Goal: Obtain resource: Download file/media

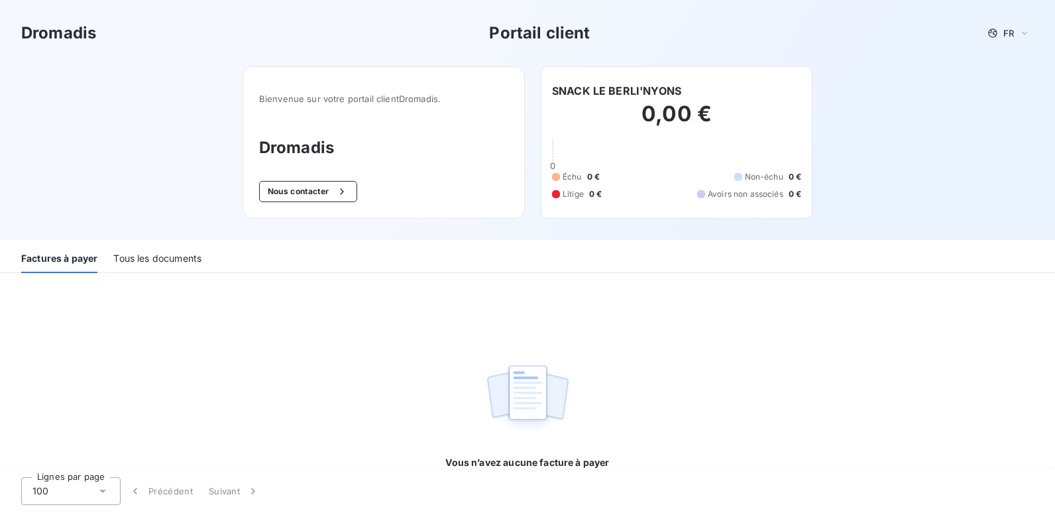
scroll to position [1, 0]
click at [164, 252] on div "Tous les documents" at bounding box center [157, 258] width 88 height 28
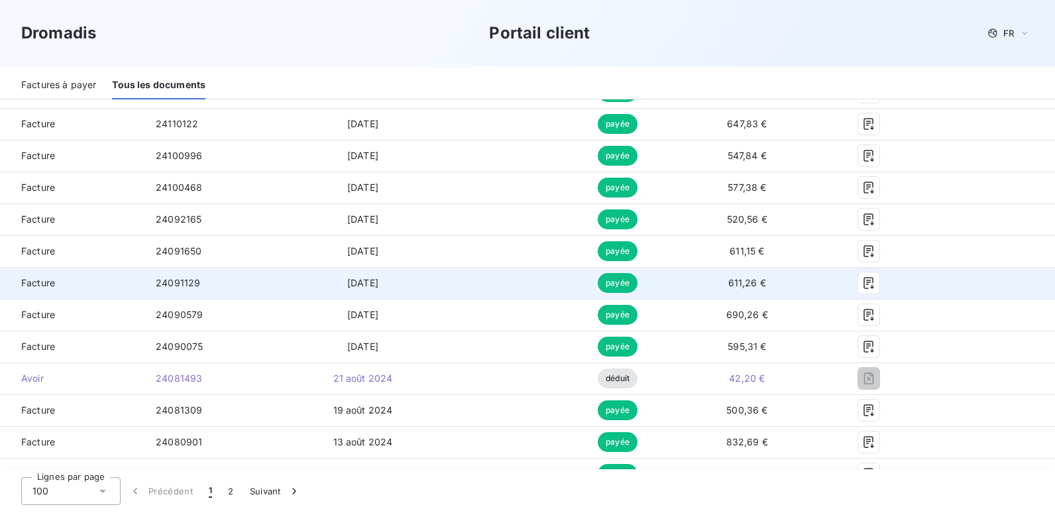
scroll to position [1724, 0]
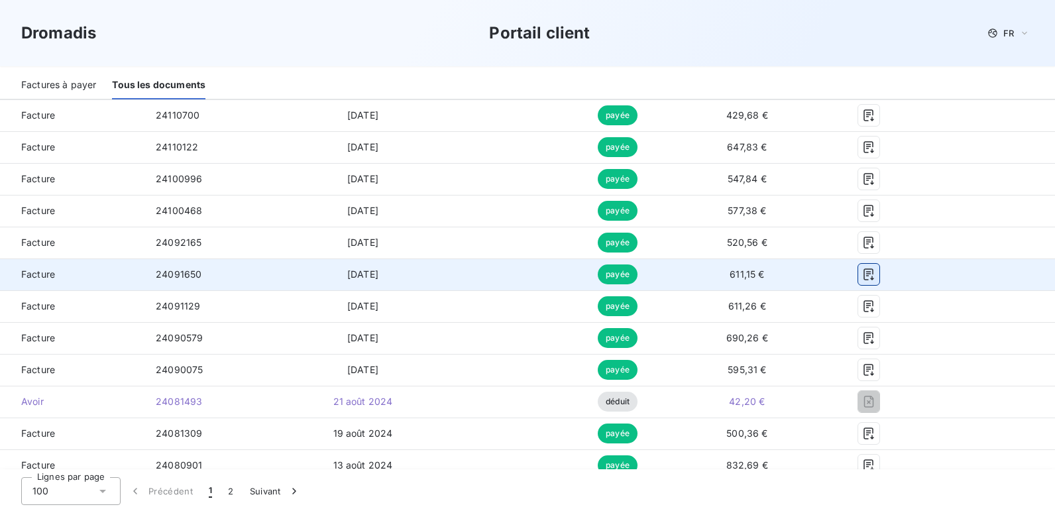
click at [863, 274] on icon "button" at bounding box center [868, 274] width 10 height 12
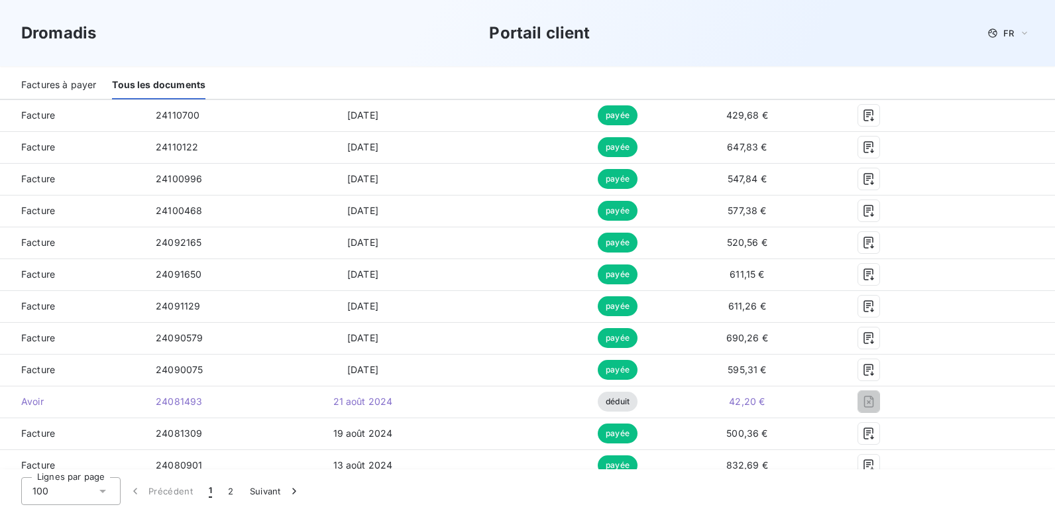
drag, startPoint x: 748, startPoint y: 28, endPoint x: 762, endPoint y: 49, distance: 25.2
click at [748, 28] on div "Dromadis Portail client FR" at bounding box center [527, 33] width 1012 height 24
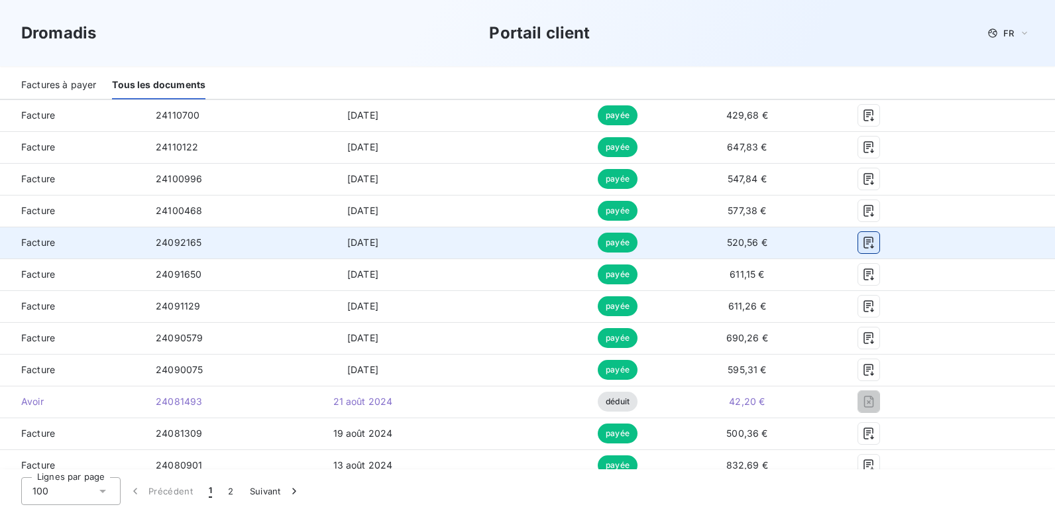
click at [862, 242] on icon "button" at bounding box center [868, 242] width 13 height 13
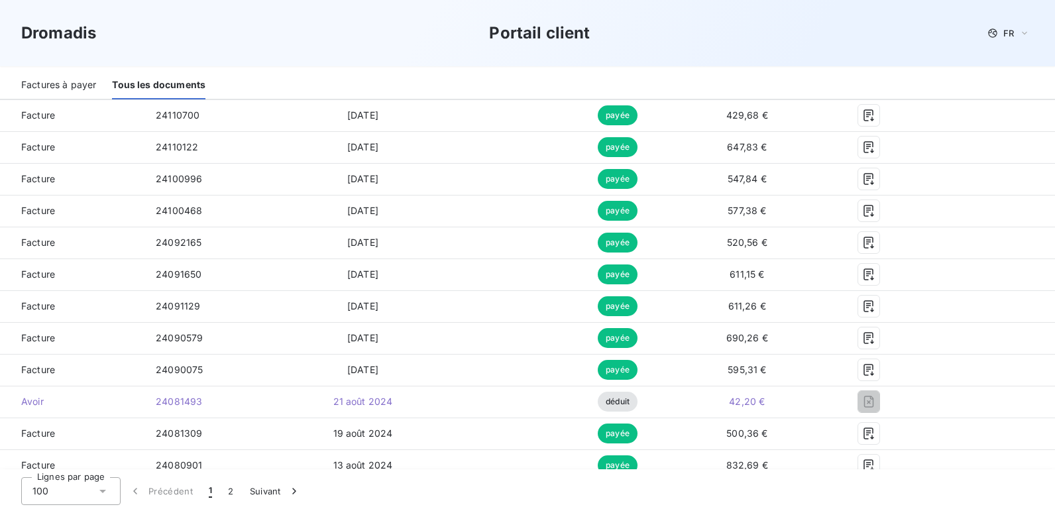
drag, startPoint x: 696, startPoint y: 48, endPoint x: 699, endPoint y: 56, distance: 8.4
click at [696, 48] on div "Dromadis Portail client FR" at bounding box center [527, 33] width 1055 height 66
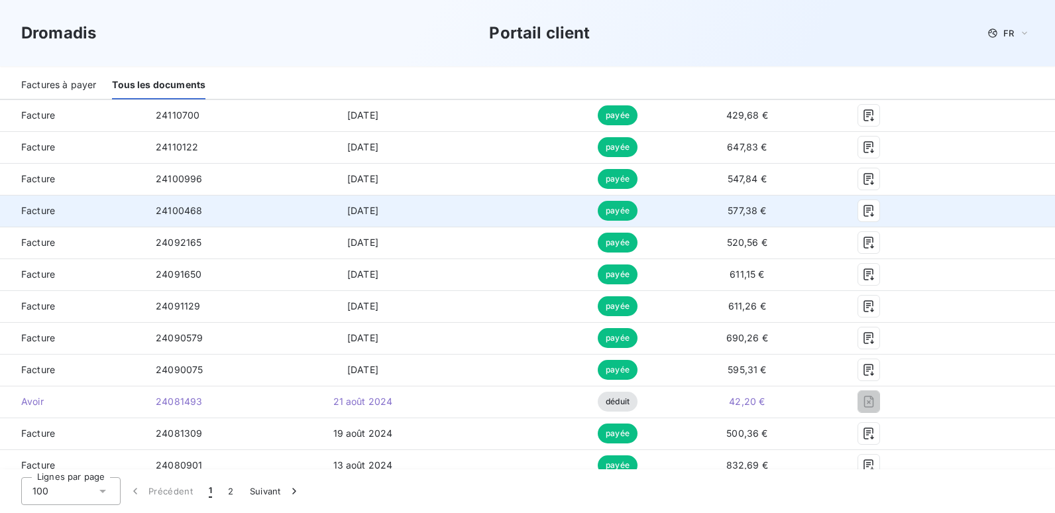
click at [859, 225] on td at bounding box center [868, 211] width 107 height 32
click at [862, 209] on icon "button" at bounding box center [868, 210] width 13 height 13
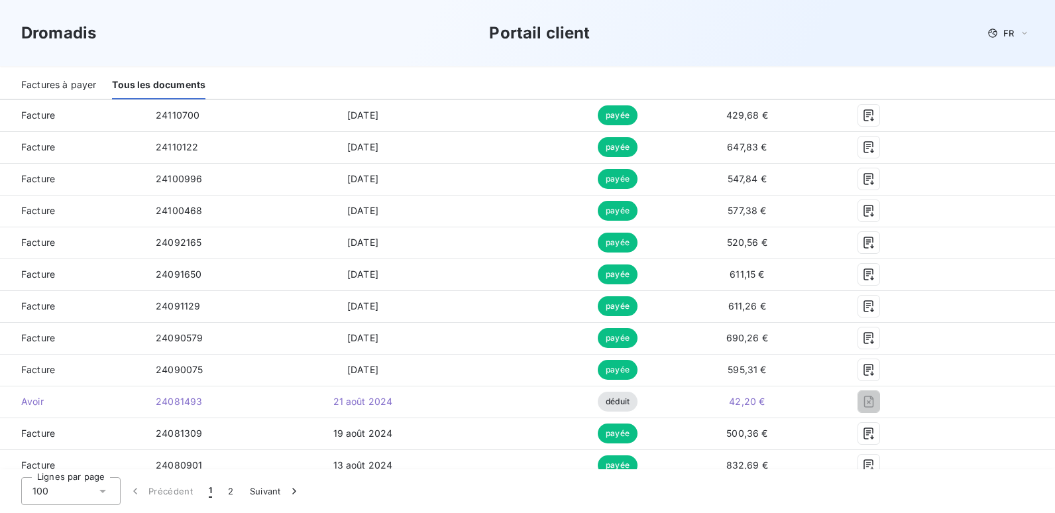
click at [672, 52] on div "Dromadis Portail client FR" at bounding box center [527, 33] width 1055 height 66
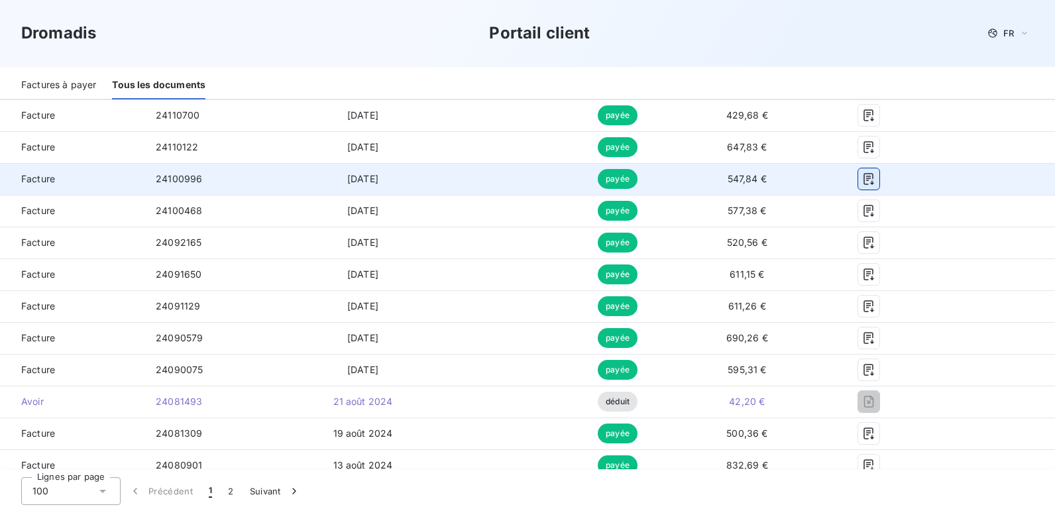
click at [858, 187] on button "button" at bounding box center [868, 178] width 21 height 21
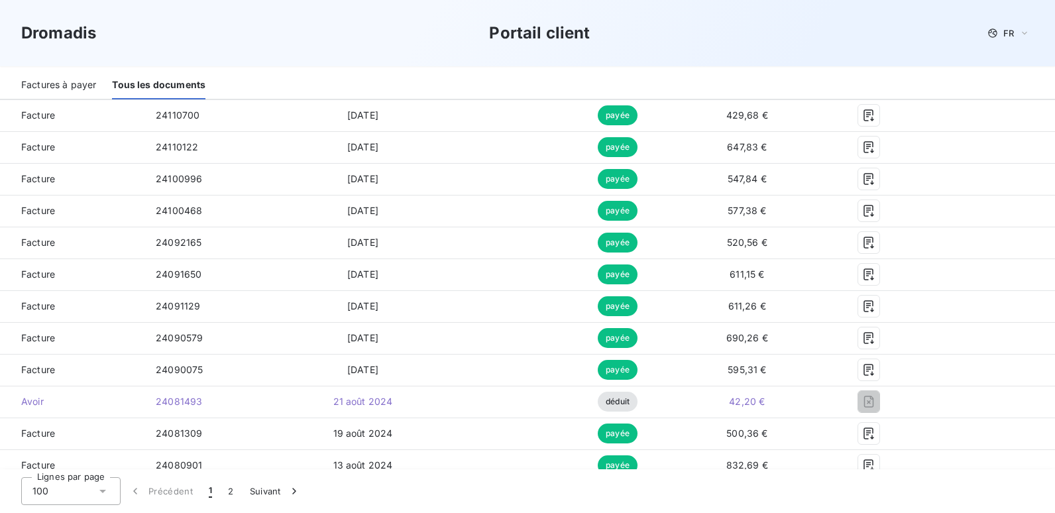
click at [574, 40] on h3 "Portail client" at bounding box center [539, 33] width 101 height 24
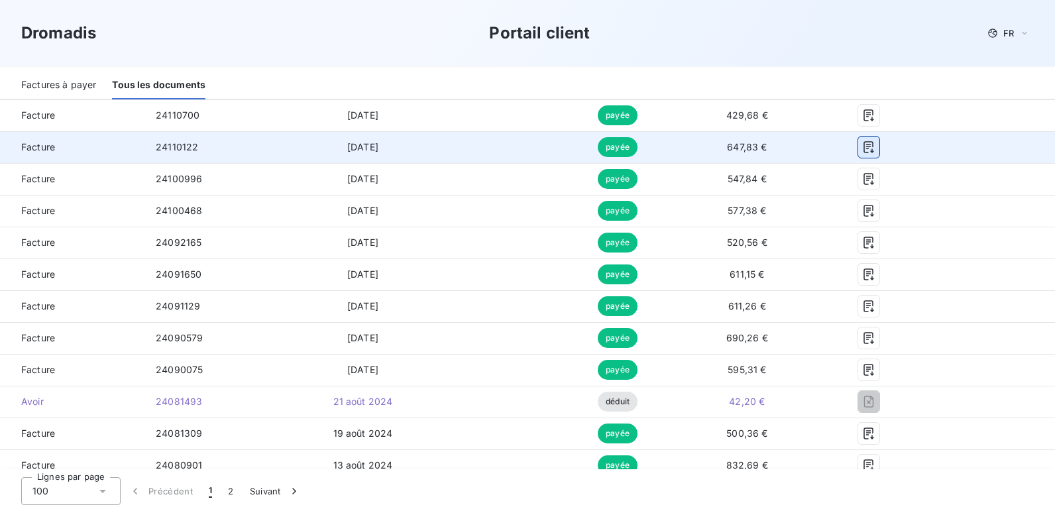
click at [862, 144] on icon "button" at bounding box center [868, 146] width 13 height 13
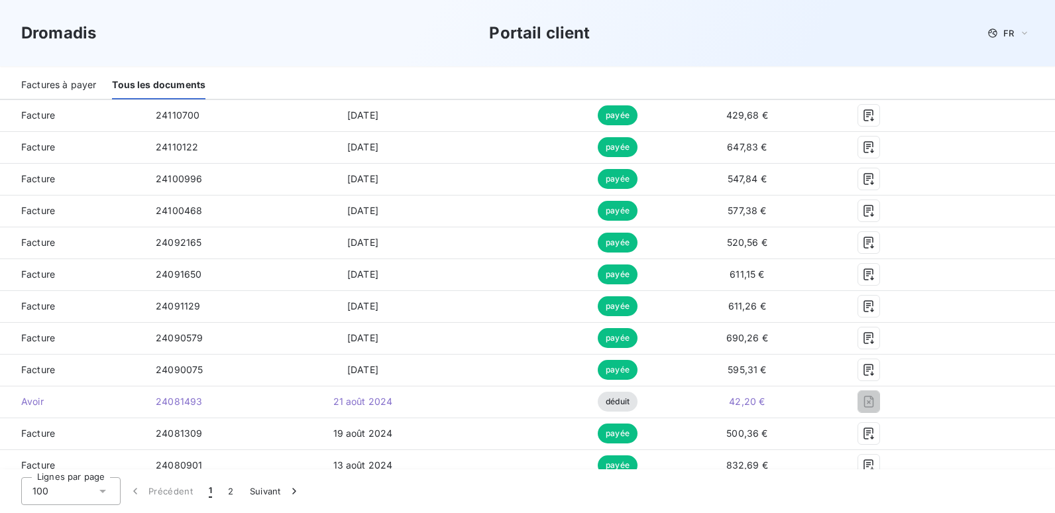
click at [649, 41] on div "Dromadis Portail client FR" at bounding box center [527, 33] width 1012 height 24
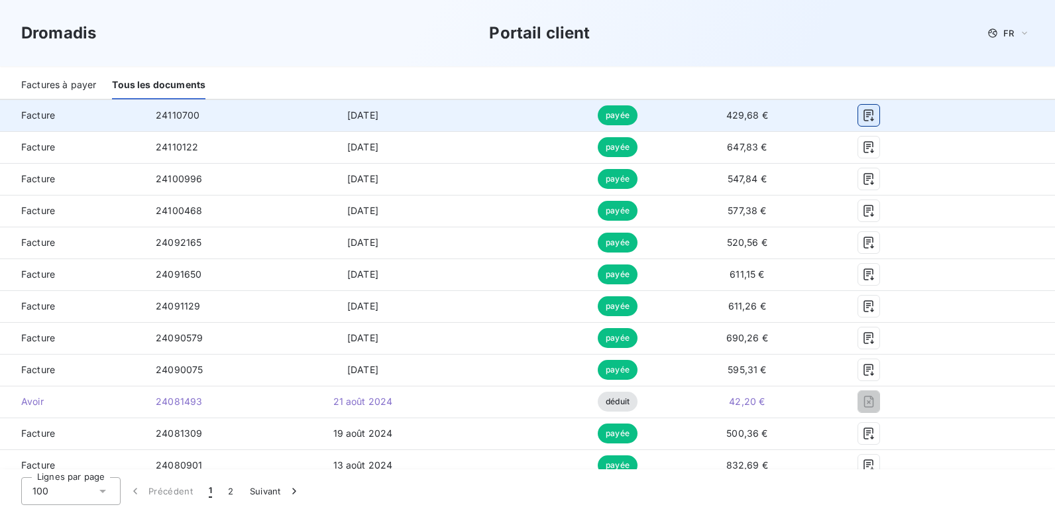
click at [862, 121] on icon "button" at bounding box center [868, 115] width 13 height 13
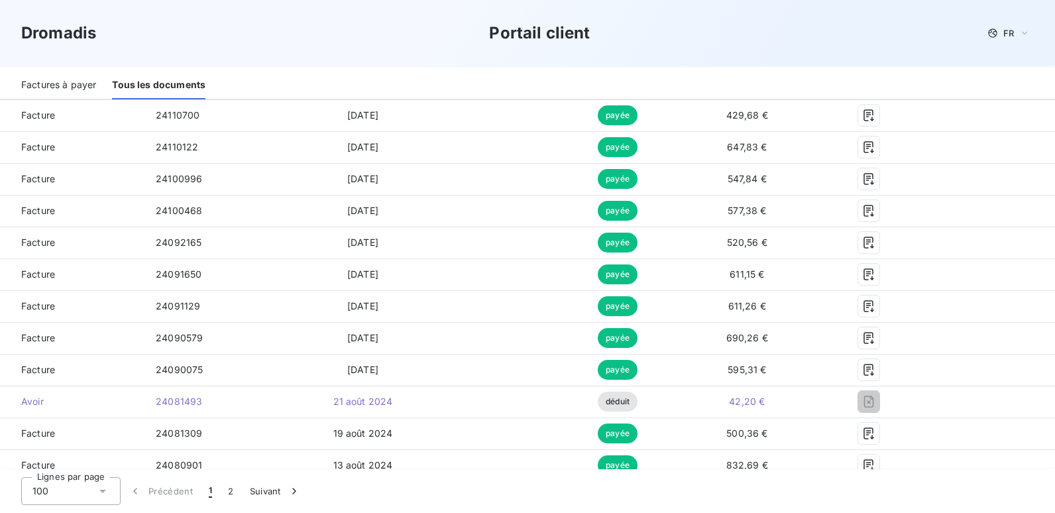
click at [637, 40] on div "Dromadis Portail client FR" at bounding box center [527, 33] width 1012 height 24
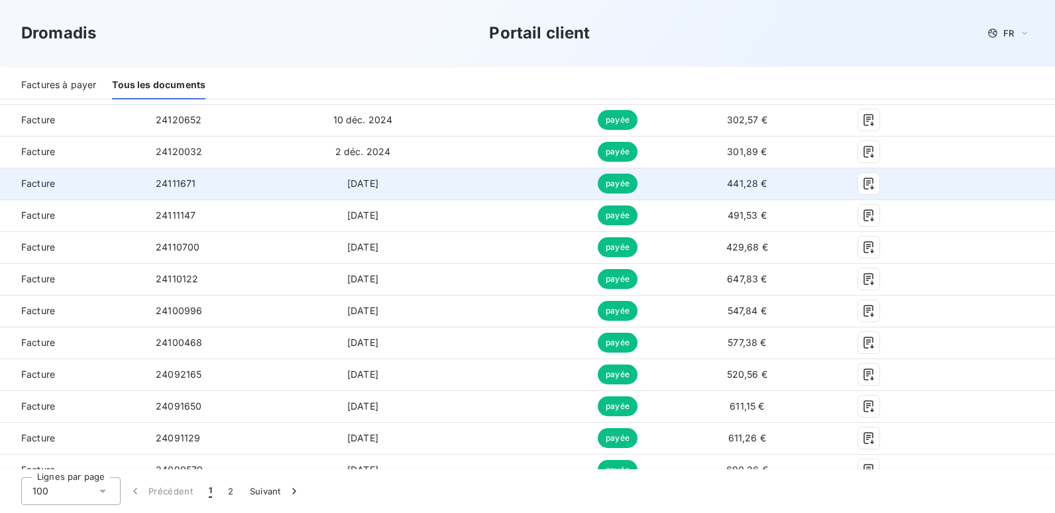
scroll to position [1591, 0]
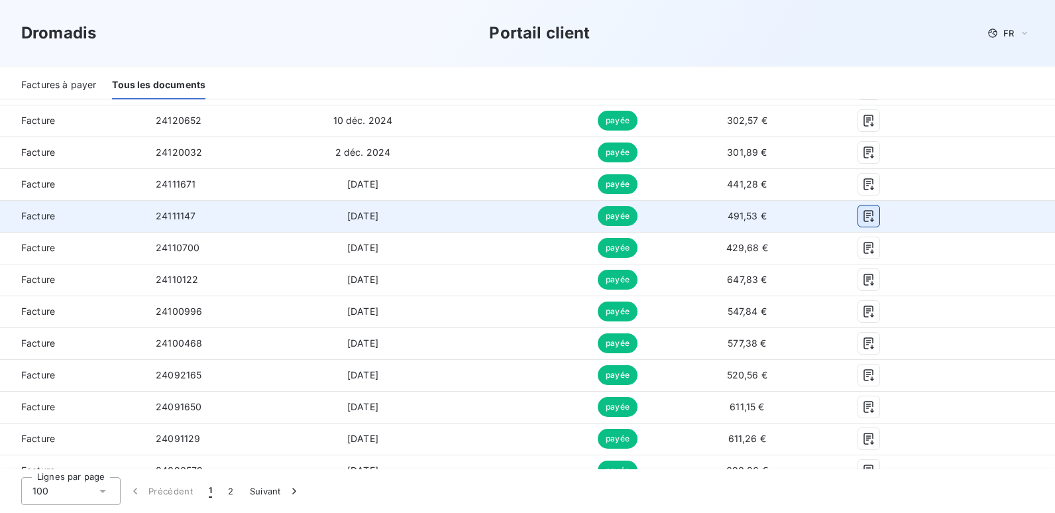
click at [866, 220] on icon "button" at bounding box center [868, 215] width 13 height 13
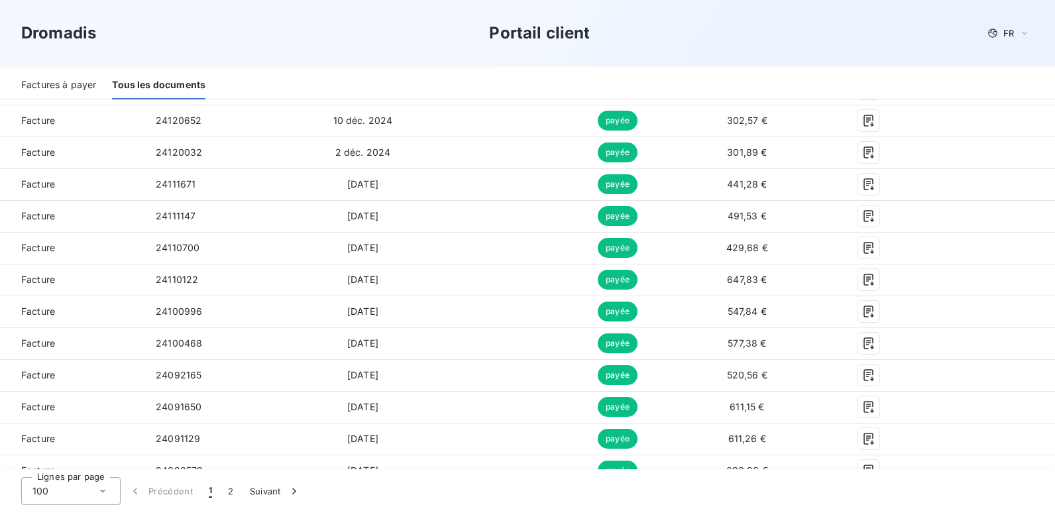
click at [610, 31] on div "Dromadis Portail client FR" at bounding box center [527, 33] width 1012 height 24
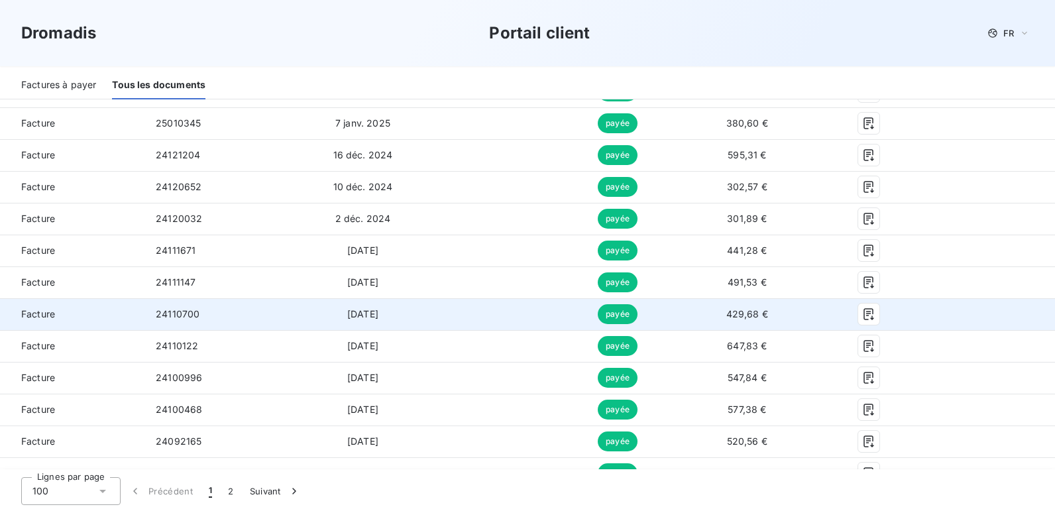
scroll to position [1459, 0]
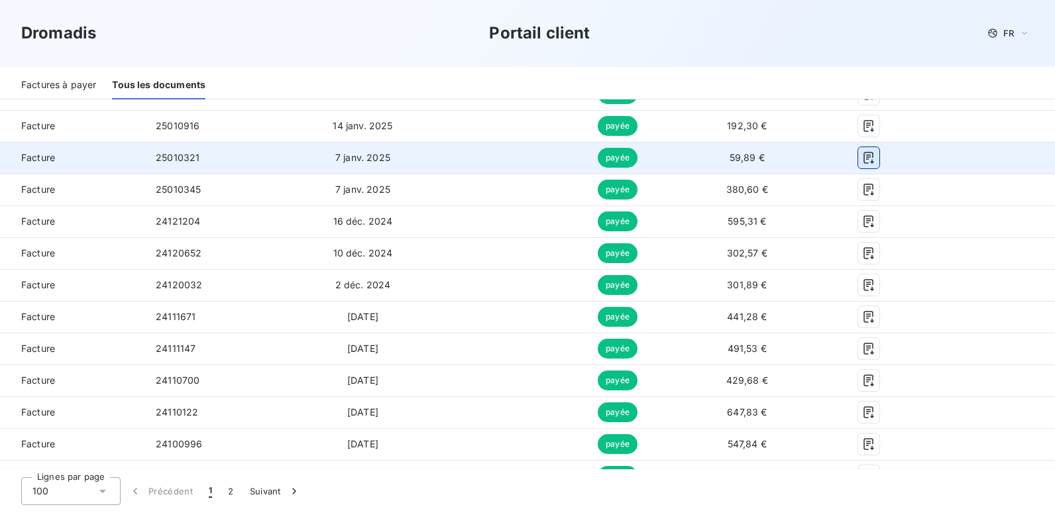
click at [863, 159] on icon "button" at bounding box center [868, 158] width 10 height 12
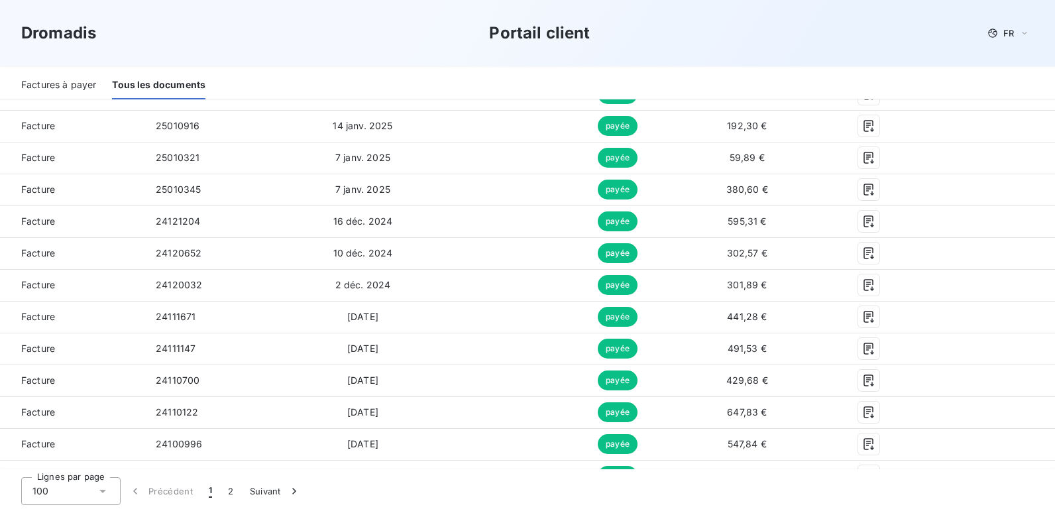
drag, startPoint x: 736, startPoint y: 54, endPoint x: 736, endPoint y: 68, distance: 13.9
click at [736, 54] on div "Dromadis Portail client FR" at bounding box center [527, 33] width 1055 height 66
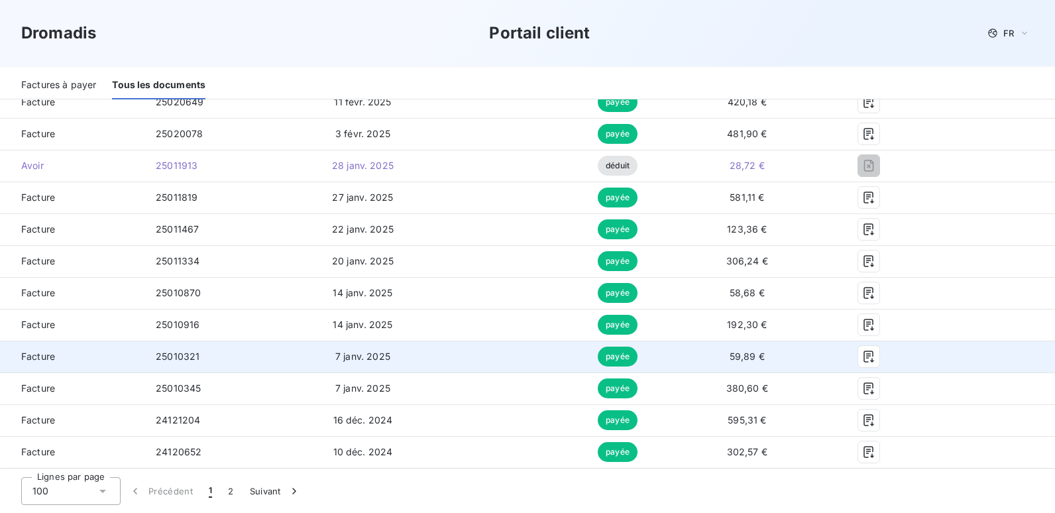
scroll to position [1194, 0]
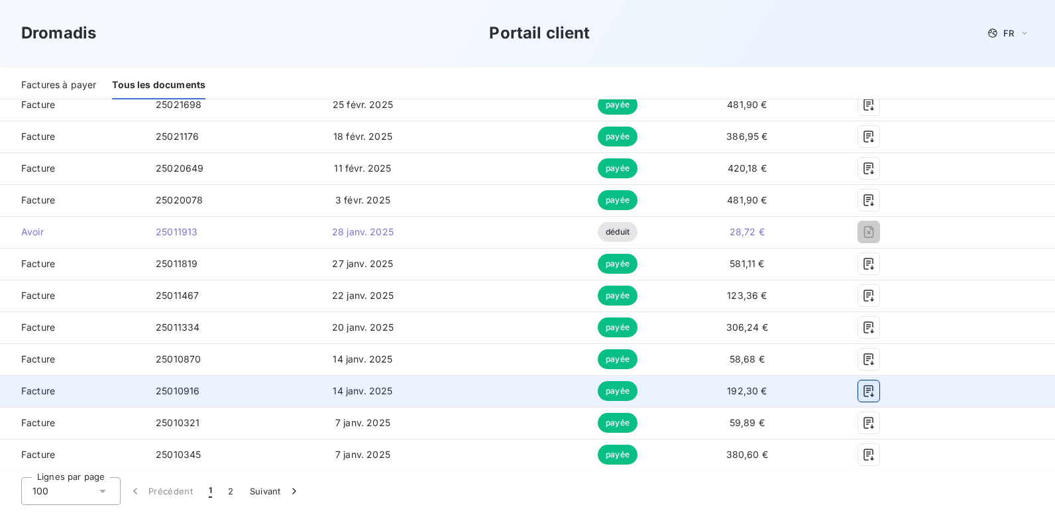
click at [863, 393] on icon "button" at bounding box center [868, 391] width 10 height 12
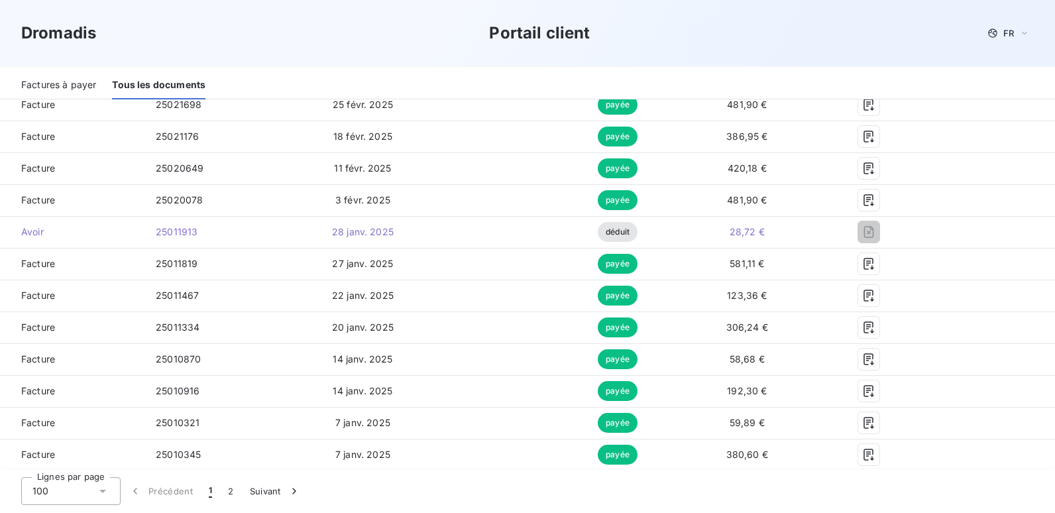
click at [655, 40] on div "Dromadis Portail client FR" at bounding box center [527, 33] width 1012 height 24
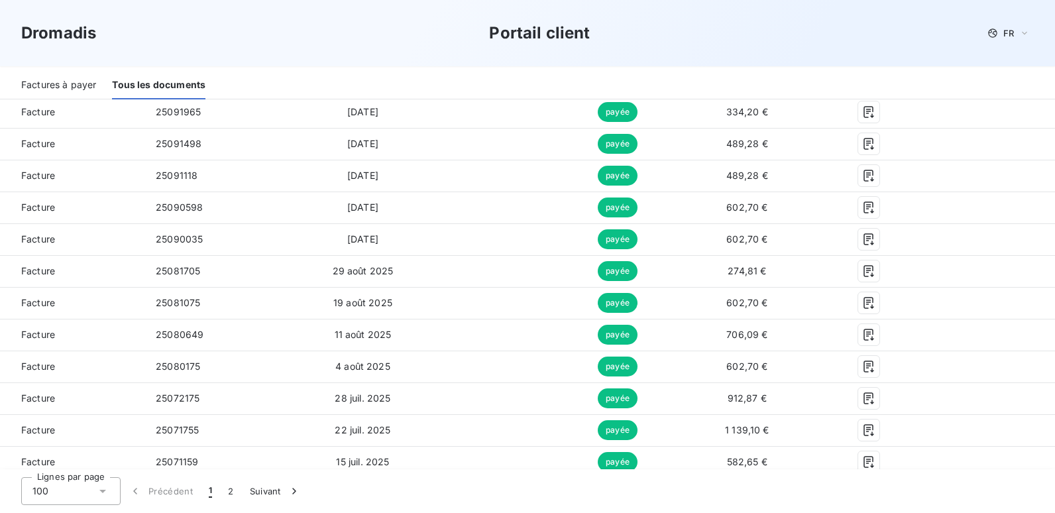
scroll to position [200, 0]
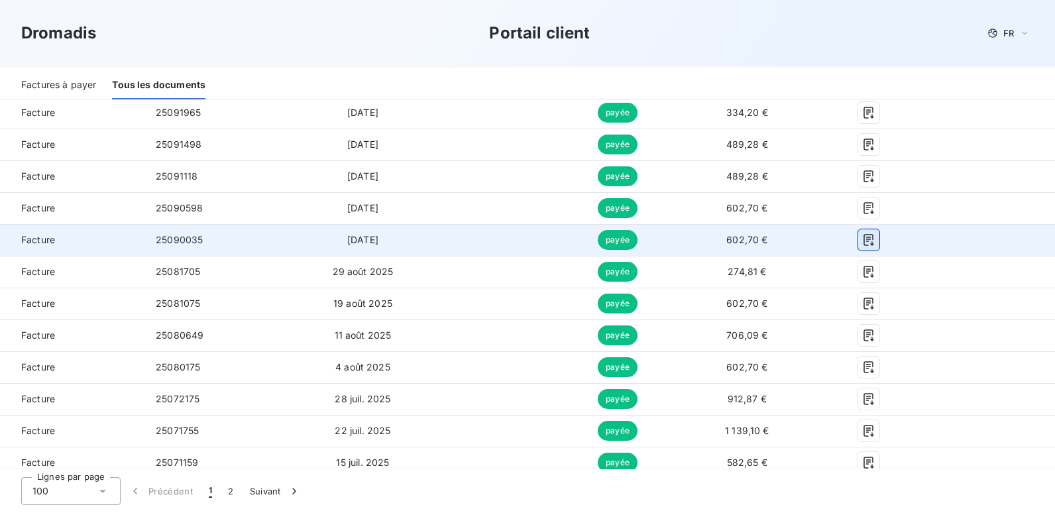
click at [863, 243] on icon "button" at bounding box center [868, 240] width 10 height 12
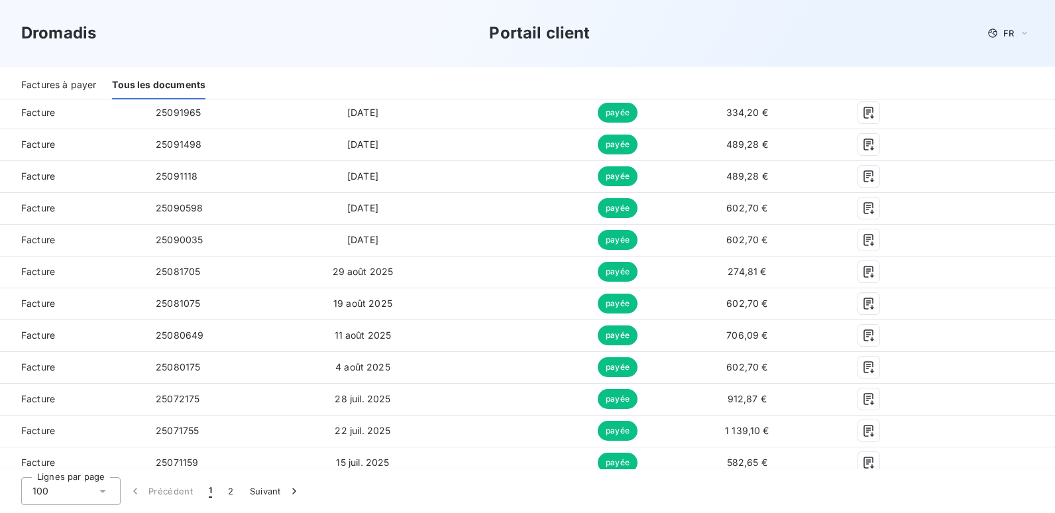
click at [736, 37] on div "Dromadis Portail client FR" at bounding box center [527, 33] width 1012 height 24
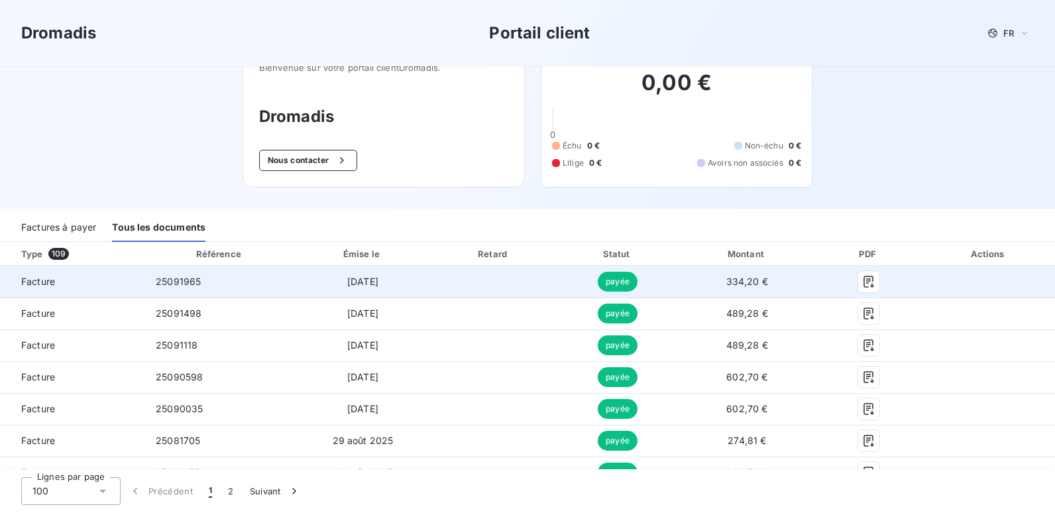
scroll to position [0, 0]
